Goal: Information Seeking & Learning: Learn about a topic

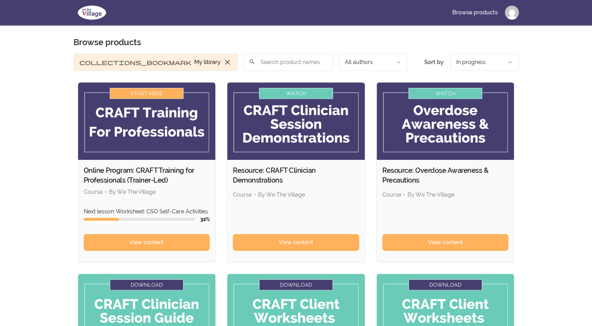
click at [138, 126] on img at bounding box center [147, 121] width 138 height 77
click at [128, 92] on img at bounding box center [147, 121] width 138 height 77
click at [122, 240] on link "View content" at bounding box center [147, 242] width 126 height 17
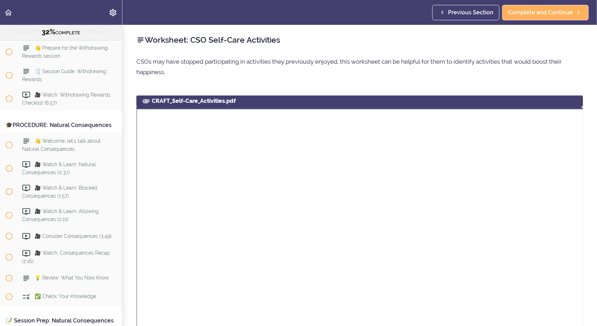
drag, startPoint x: 133, startPoint y: 209, endPoint x: 130, endPoint y: 220, distance: 11.1
click at [130, 220] on div "Worksheet: CSO Self-Care Activities CSOs may have stopped participating in acti…" at bounding box center [359, 175] width 475 height 301
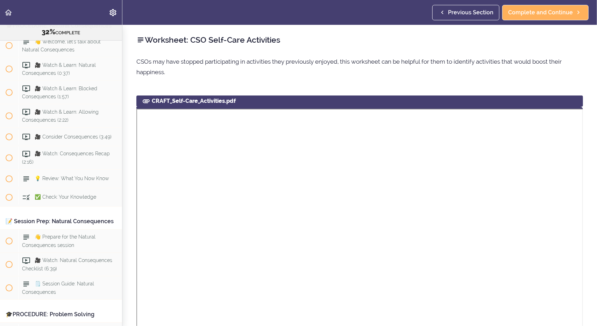
scroll to position [3144, 0]
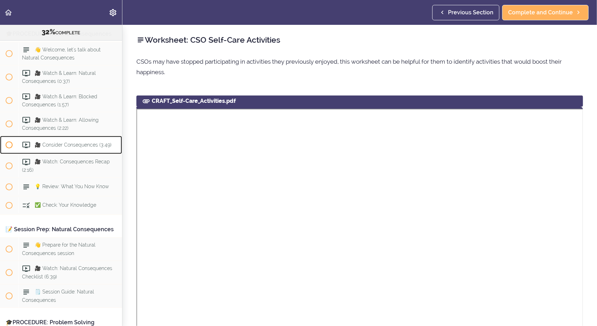
click at [85, 147] on span "🎥 Consider Consequences (3:49)" at bounding box center [73, 145] width 77 height 6
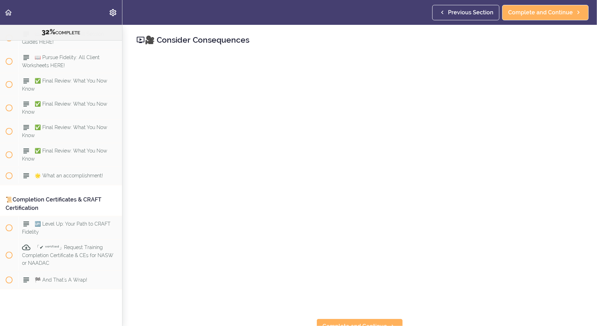
scroll to position [4653, 0]
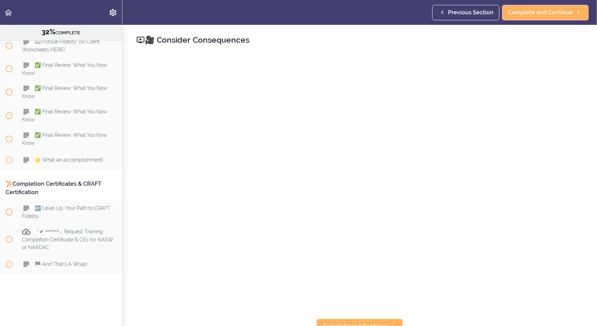
click at [50, 177] on div "📜Completion Certificates & CRAFT Certification" at bounding box center [61, 188] width 122 height 24
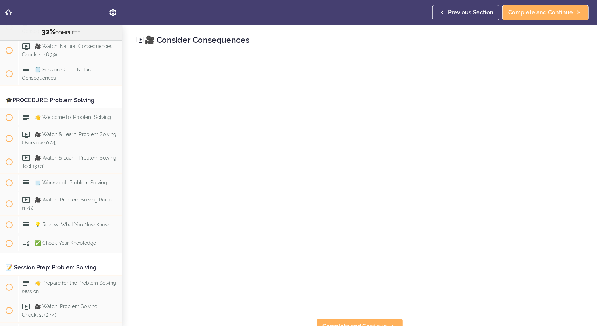
scroll to position [3371, 0]
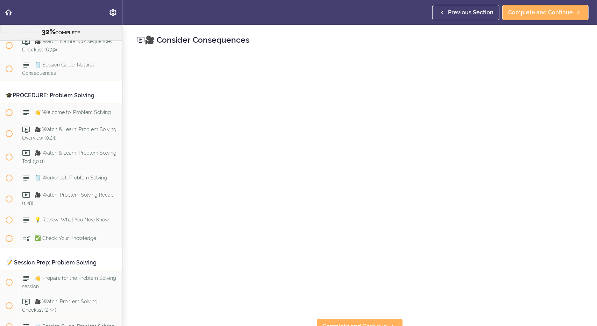
click at [49, 29] on span "👋 Prepare for the Natural Consequences session" at bounding box center [58, 22] width 73 height 14
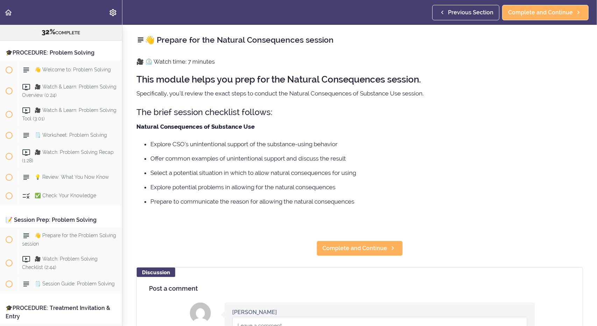
scroll to position [3415, 0]
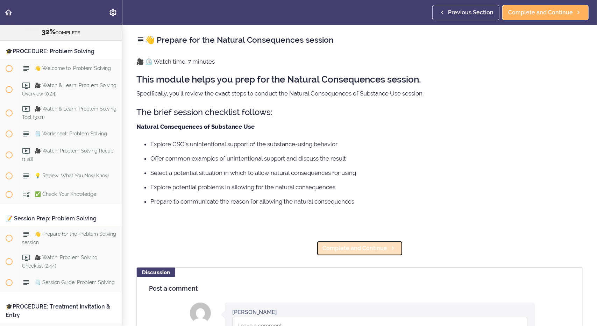
click at [355, 252] on span "Complete and Continue" at bounding box center [355, 248] width 65 height 8
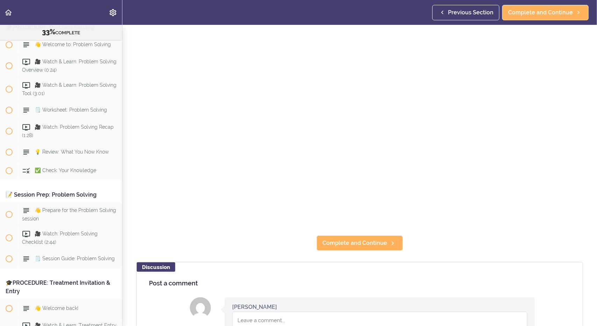
scroll to position [90, 0]
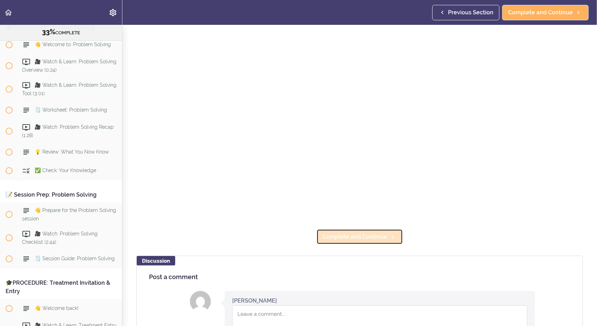
click at [357, 237] on span "Complete and Continue" at bounding box center [355, 237] width 65 height 8
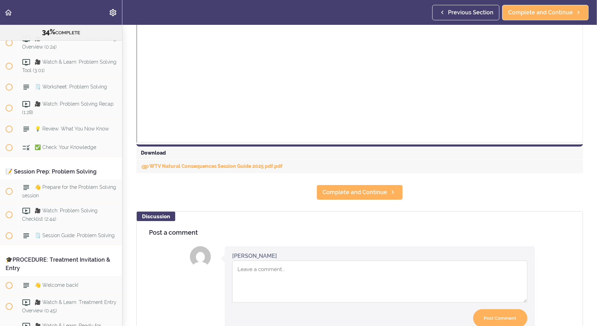
scroll to position [242, 0]
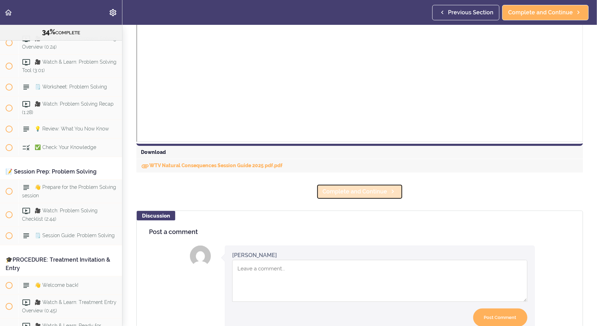
click at [344, 190] on span "Complete and Continue" at bounding box center [355, 192] width 65 height 8
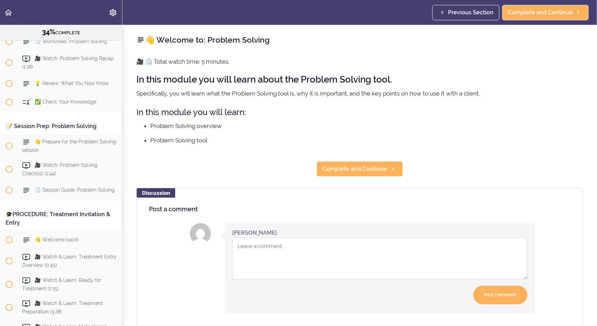
scroll to position [3509, 0]
click at [353, 169] on span "Complete and Continue" at bounding box center [355, 169] width 65 height 8
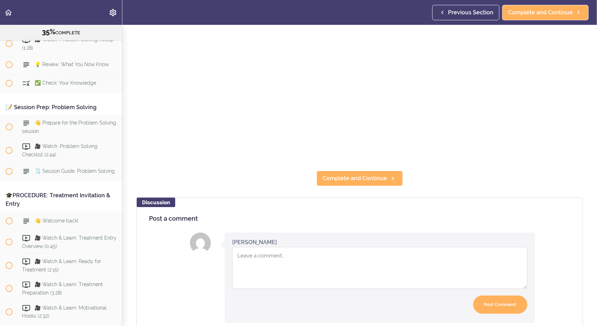
scroll to position [148, 0]
click at [351, 176] on span "Complete and Continue" at bounding box center [355, 178] width 65 height 8
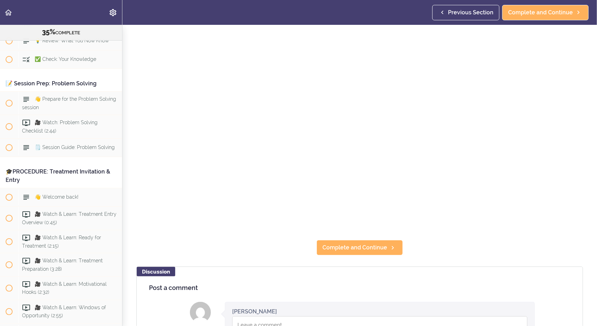
scroll to position [79, 0]
click at [348, 243] on span "Complete and Continue" at bounding box center [355, 247] width 65 height 8
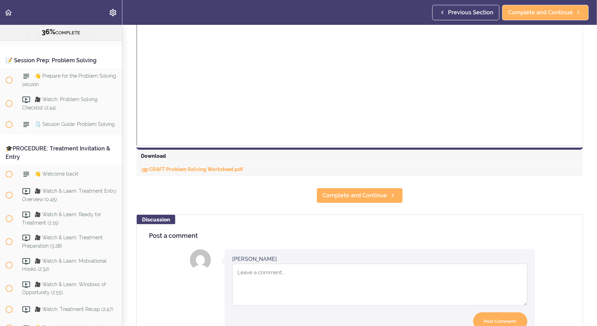
scroll to position [311, 0]
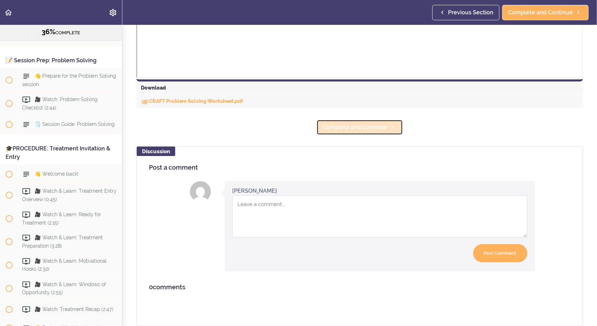
click at [352, 123] on span "Complete and Continue" at bounding box center [355, 127] width 65 height 8
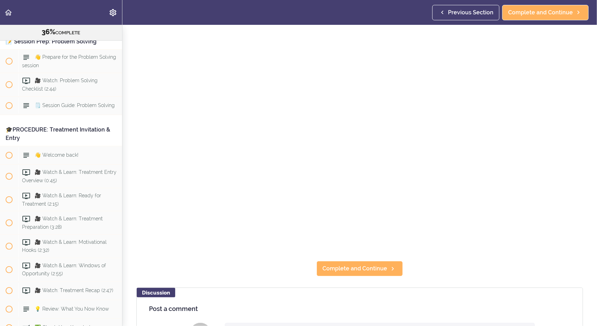
scroll to position [58, 0]
click at [340, 265] on span "Complete and Continue" at bounding box center [355, 268] width 65 height 8
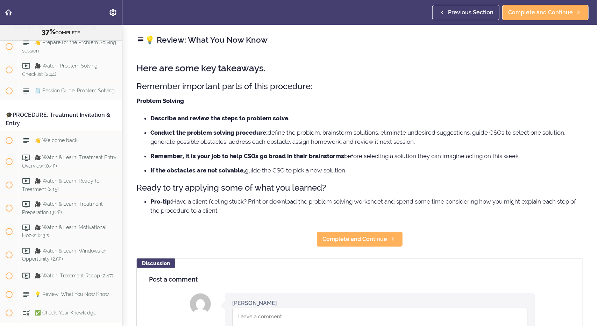
scroll to position [3616, 0]
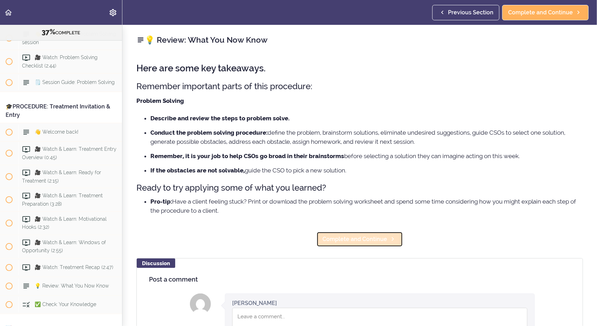
click at [344, 243] on span "Complete and Continue" at bounding box center [355, 239] width 65 height 8
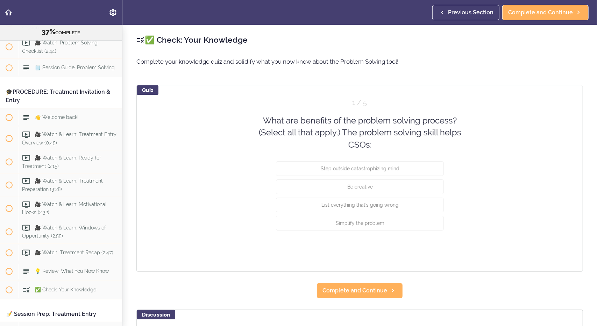
scroll to position [3634, 0]
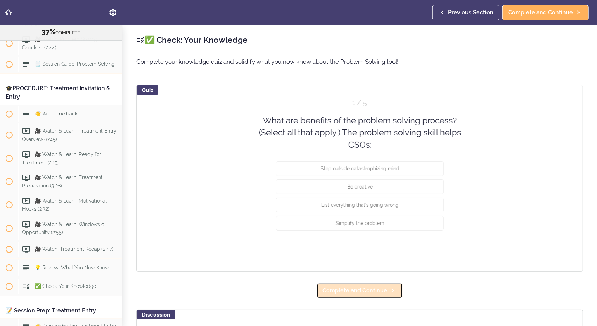
click at [345, 290] on span "Complete and Continue" at bounding box center [355, 291] width 65 height 8
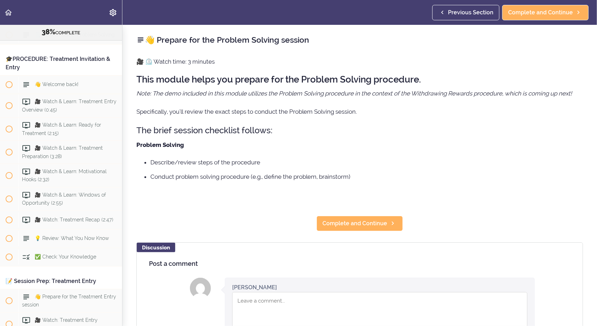
scroll to position [3675, 0]
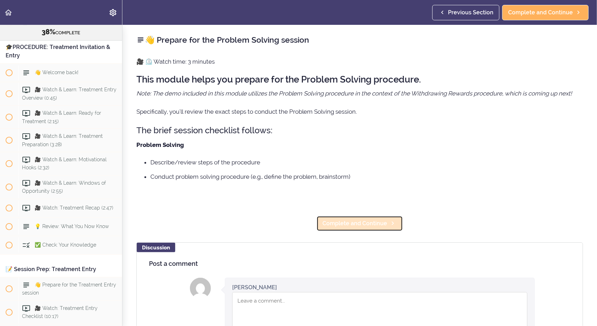
click at [348, 219] on span "Complete and Continue" at bounding box center [355, 223] width 65 height 8
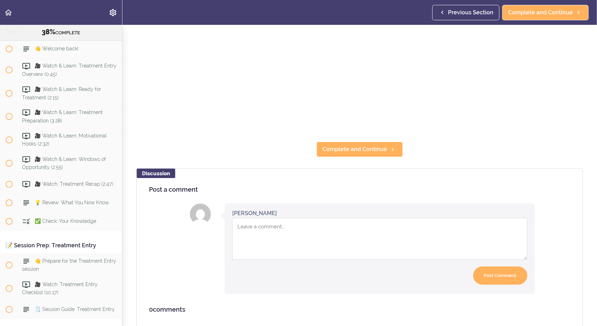
scroll to position [200, 0]
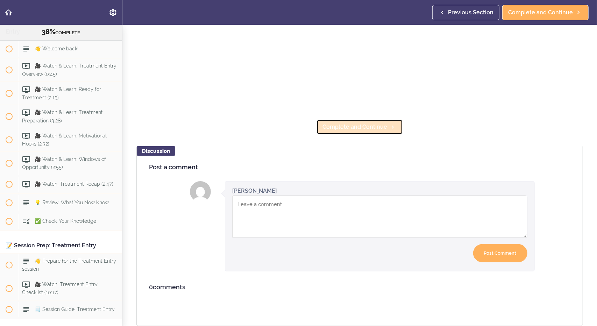
click at [354, 123] on span "Complete and Continue" at bounding box center [355, 127] width 65 height 8
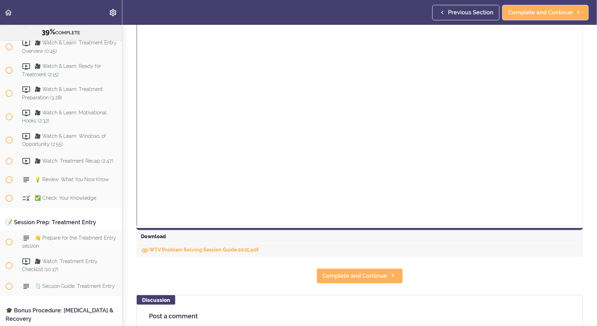
scroll to position [159, 0]
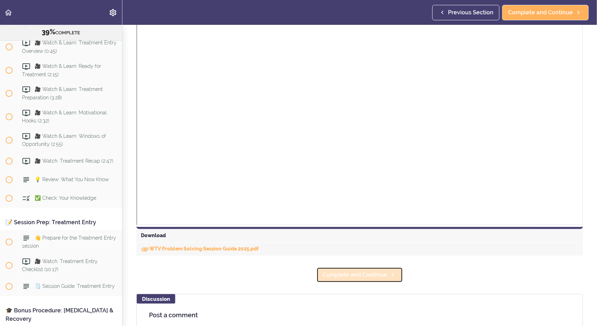
click at [340, 274] on span "Complete and Continue" at bounding box center [355, 275] width 65 height 8
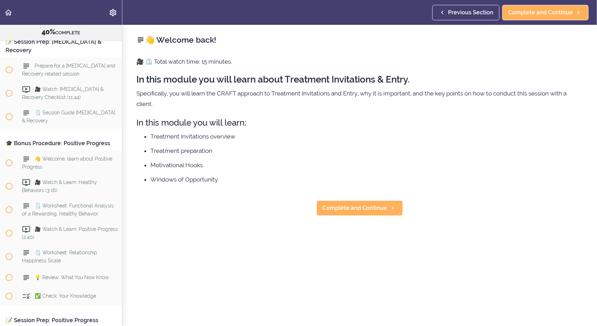
scroll to position [4129, 0]
